Goal: Task Accomplishment & Management: Manage account settings

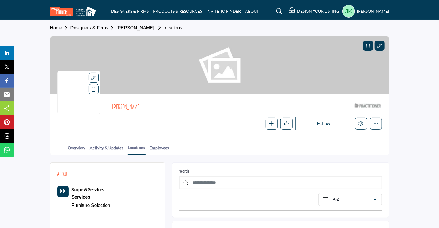
click at [125, 26] on link "[PERSON_NAME]" at bounding box center [136, 27] width 38 height 5
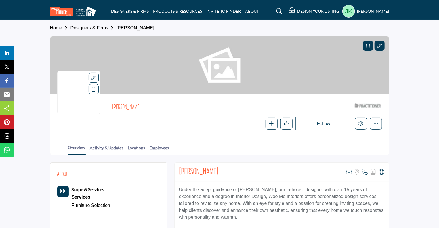
click at [384, 45] on div at bounding box center [380, 46] width 10 height 10
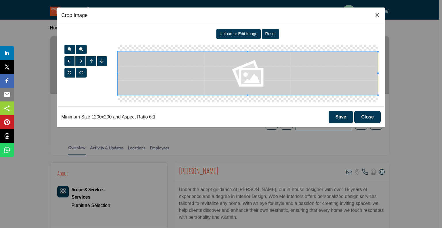
click at [235, 34] on span "Upload or Edit Image" at bounding box center [239, 33] width 38 height 5
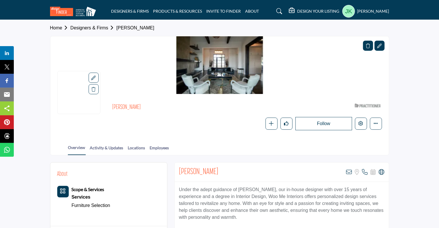
click at [93, 77] on icon at bounding box center [93, 77] width 5 height 5
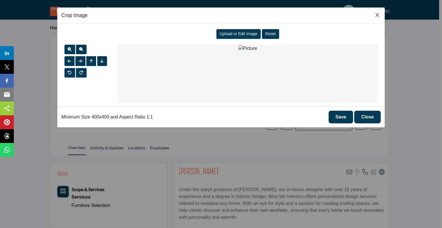
click at [375, 117] on button "Close" at bounding box center [367, 117] width 26 height 13
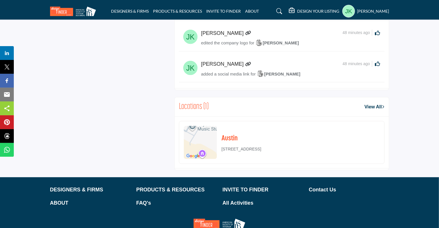
scroll to position [345, 0]
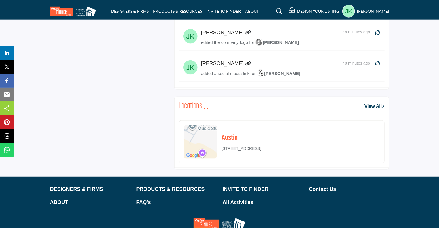
click at [193, 133] on img at bounding box center [200, 141] width 33 height 33
click at [379, 106] on link "View All" at bounding box center [375, 106] width 20 height 7
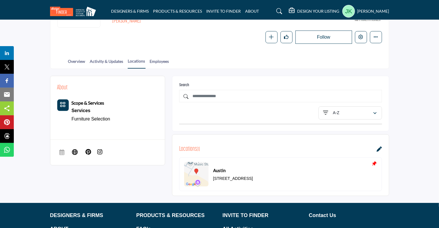
scroll to position [115, 0]
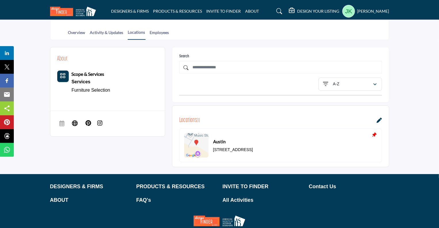
click at [377, 118] on icon at bounding box center [379, 119] width 5 height 5
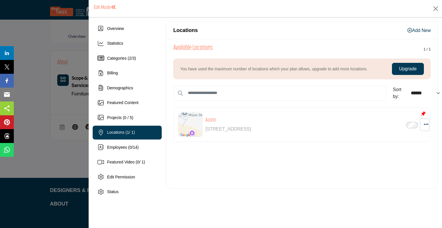
click at [426, 122] on icon "button" at bounding box center [426, 123] width 5 height 5
click at [392, 164] on link "Edit" at bounding box center [399, 165] width 56 height 10
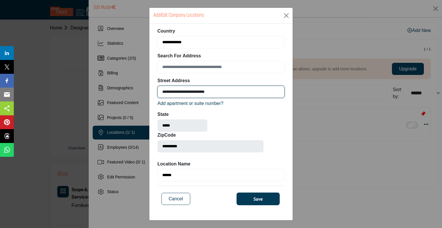
click at [240, 91] on input "**********" at bounding box center [220, 92] width 127 height 12
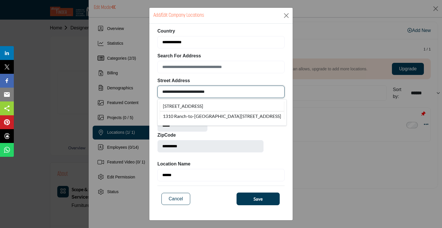
drag, startPoint x: 231, startPoint y: 90, endPoint x: 157, endPoint y: 92, distance: 74.0
click at [157, 92] on div "**********" at bounding box center [220, 120] width 143 height 192
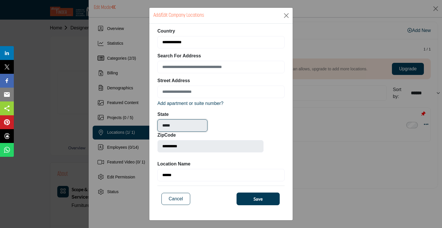
click at [199, 124] on input "*****" at bounding box center [182, 125] width 50 height 12
click at [252, 198] on button "Save" at bounding box center [258, 198] width 43 height 13
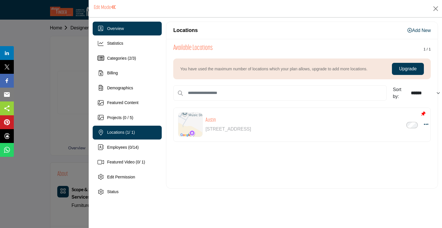
click at [117, 31] on div "Overview" at bounding box center [115, 29] width 17 height 6
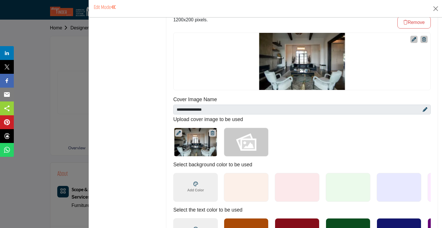
scroll to position [345, 0]
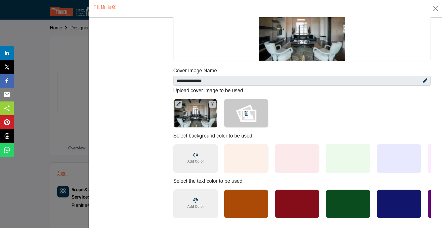
click at [247, 103] on div at bounding box center [246, 113] width 45 height 29
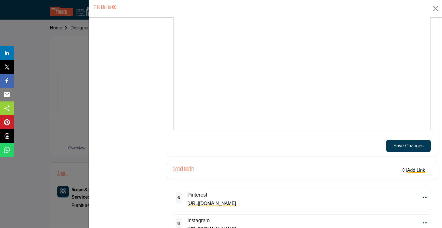
scroll to position [686, 0]
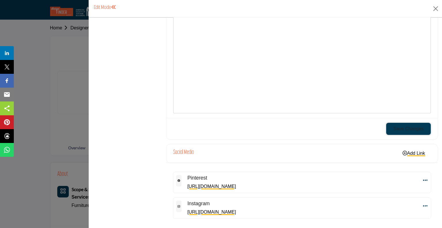
click at [402, 123] on button "Save Changes" at bounding box center [408, 129] width 45 height 12
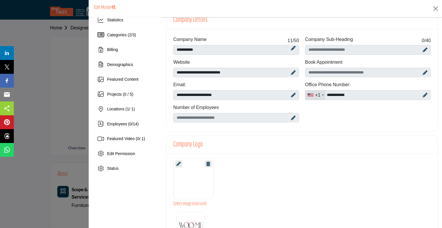
scroll to position [0, 0]
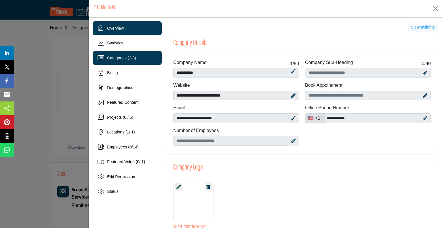
click at [115, 56] on span "Categories ( 2 / 3 )" at bounding box center [121, 58] width 29 height 5
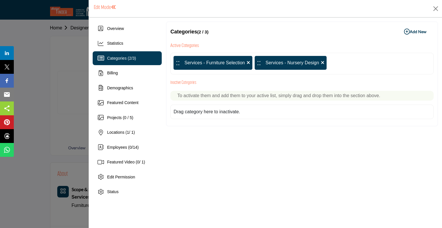
click at [322, 61] on icon at bounding box center [322, 62] width 3 height 5
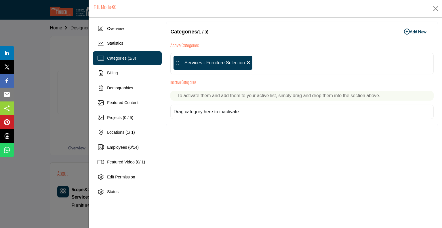
click at [415, 31] on b "Add New Add New" at bounding box center [415, 32] width 22 height 6
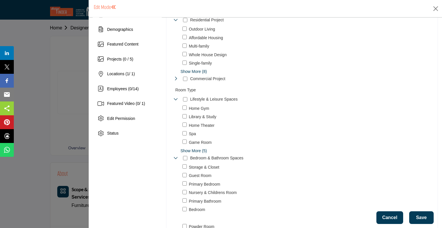
scroll to position [86, 0]
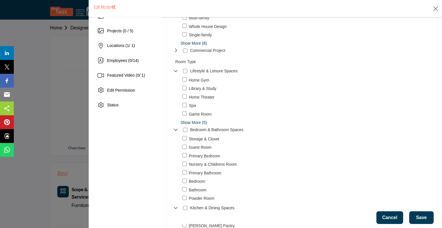
click at [193, 42] on span "Show More (8)" at bounding box center [307, 43] width 253 height 6
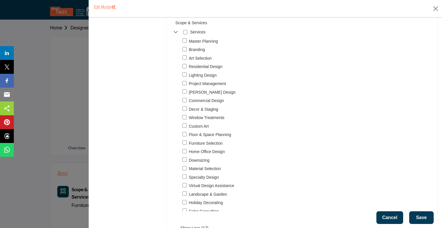
scroll to position [518, 0]
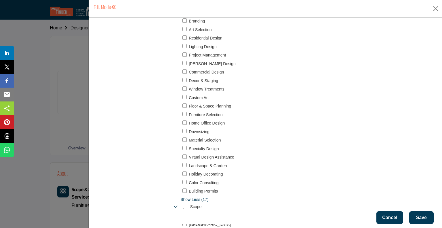
click at [186, 106] on div "Floor & Space Planning 575" at bounding box center [309, 106] width 253 height 7
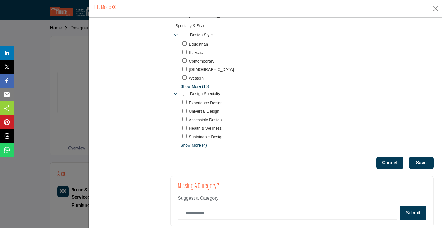
scroll to position [734, 0]
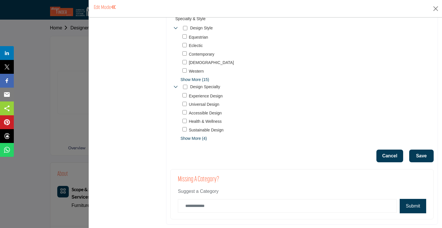
click at [416, 154] on button "Save" at bounding box center [421, 155] width 24 height 13
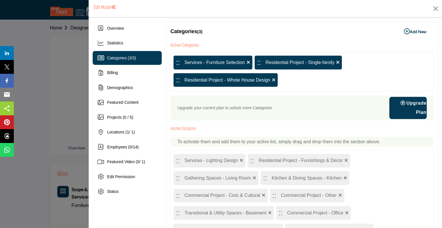
click at [336, 61] on icon at bounding box center [337, 62] width 3 height 5
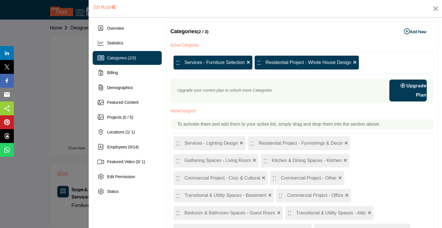
click at [415, 30] on b "Add New Add New" at bounding box center [415, 32] width 22 height 6
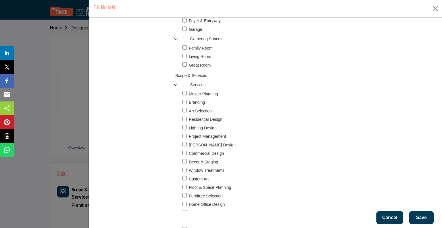
scroll to position [576, 0]
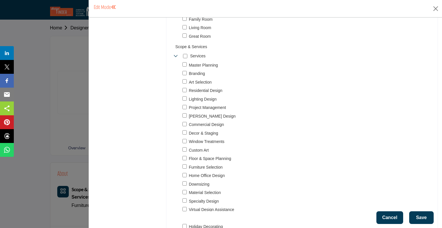
click at [421, 215] on button "Save" at bounding box center [421, 217] width 24 height 13
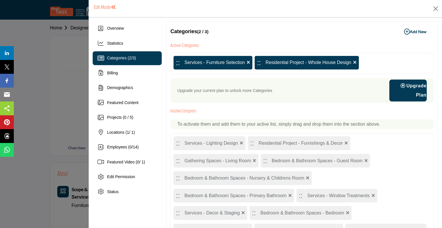
click at [416, 29] on b "Add New Add New" at bounding box center [415, 32] width 22 height 6
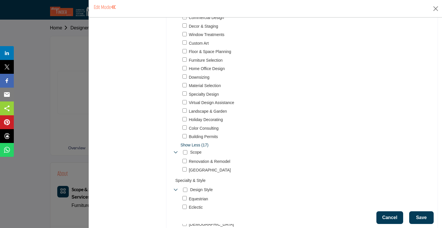
scroll to position [576, 0]
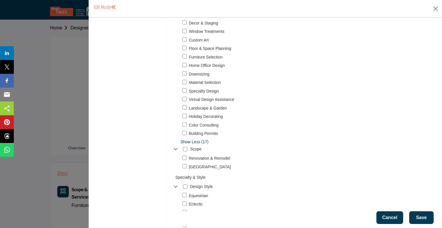
click at [417, 215] on button "Save" at bounding box center [421, 217] width 24 height 13
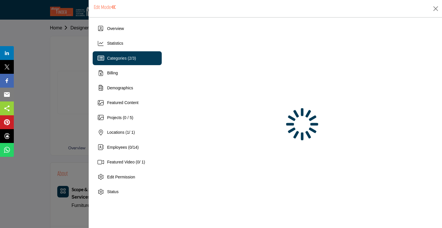
scroll to position [0, 0]
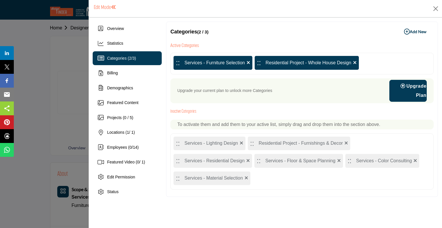
drag, startPoint x: 278, startPoint y: 63, endPoint x: 203, endPoint y: 63, distance: 75.1
click at [203, 63] on div ":: Services - Furniture Selection :: Residential Project - Whole House Design" at bounding box center [301, 64] width 263 height 22
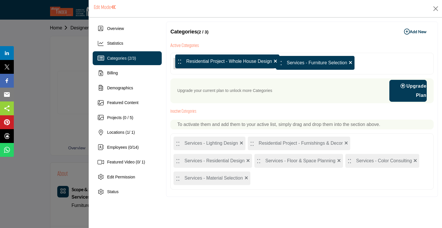
drag, startPoint x: 260, startPoint y: 64, endPoint x: 179, endPoint y: 63, distance: 80.9
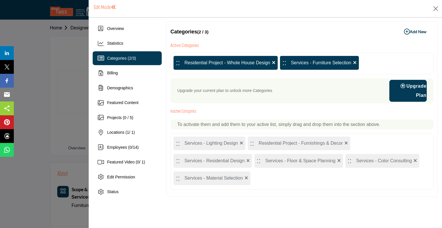
click at [410, 30] on b "Add New Add New" at bounding box center [415, 32] width 22 height 6
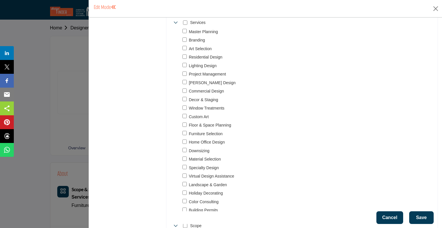
scroll to position [489, 0]
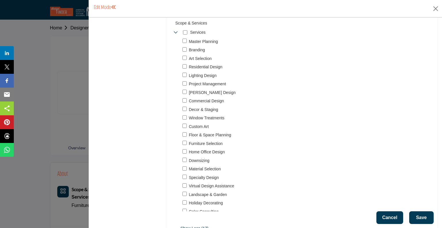
click at [186, 167] on div "Material Selection 138" at bounding box center [309, 169] width 253 height 7
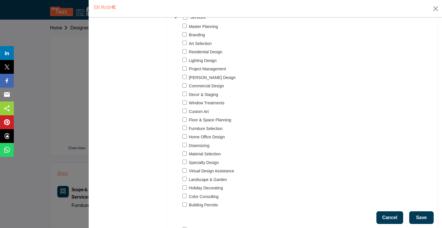
scroll to position [518, 0]
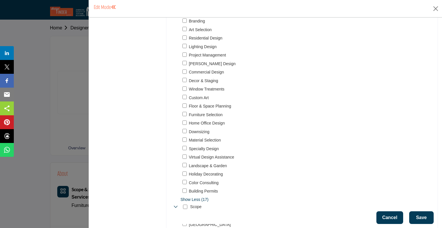
click at [419, 215] on button "Save" at bounding box center [421, 217] width 24 height 13
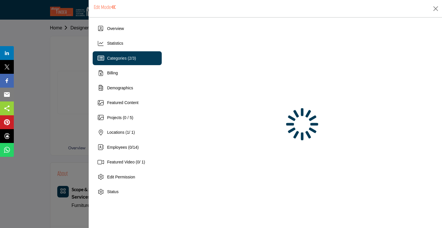
scroll to position [0, 0]
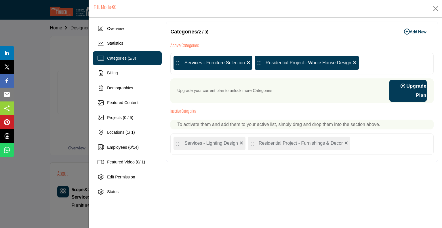
click at [419, 30] on b "Add New Add New" at bounding box center [415, 32] width 22 height 6
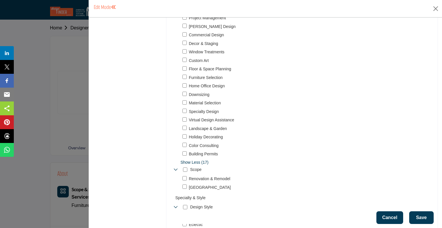
scroll to position [561, 0]
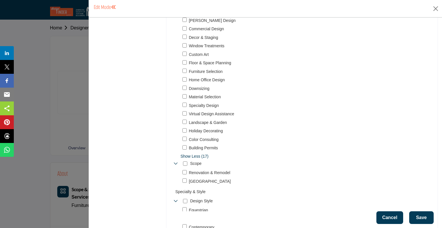
click at [423, 219] on button "Save" at bounding box center [421, 217] width 24 height 13
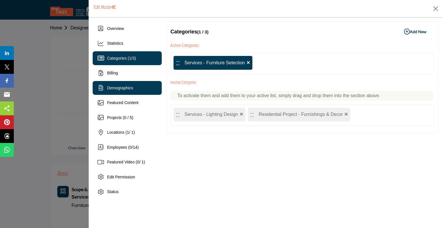
click at [110, 88] on span "Demographics" at bounding box center [120, 88] width 26 height 5
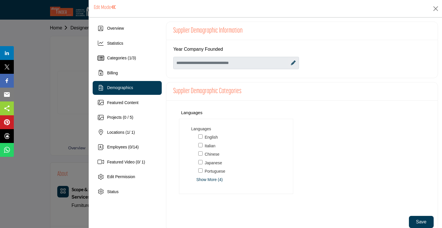
scroll to position [3, 0]
click at [421, 219] on button "Save" at bounding box center [421, 222] width 25 height 12
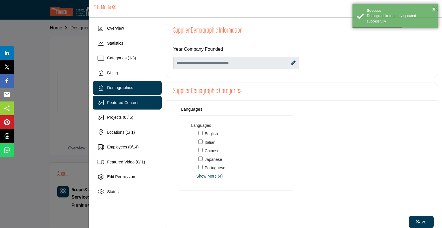
click at [134, 104] on span "Featured Content" at bounding box center [122, 102] width 31 height 5
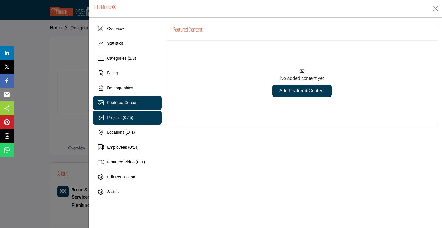
click at [117, 117] on span "Projects (0 / 5)" at bounding box center [120, 117] width 26 height 5
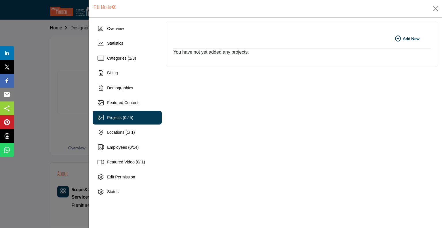
click at [407, 38] on b "Add New Add New" at bounding box center [407, 39] width 24 height 6
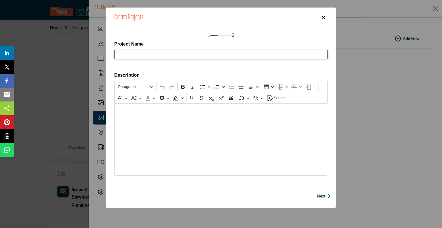
click at [160, 54] on input "Project Name" at bounding box center [221, 55] width 214 height 10
type input "**********"
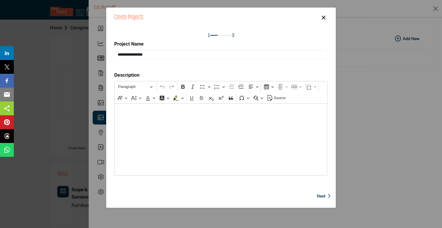
click at [127, 109] on p "Editor editing area: main" at bounding box center [220, 108] width 207 height 9
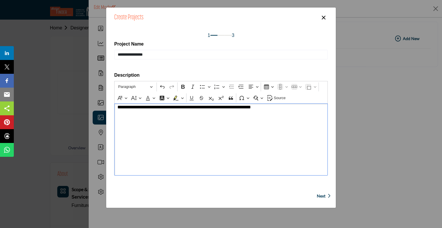
click at [323, 195] on span "Next" at bounding box center [321, 196] width 9 height 6
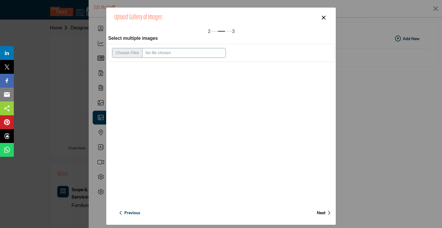
click at [131, 54] on input "Upload file" at bounding box center [168, 53] width 113 height 10
type input "**********"
